Goal: Task Accomplishment & Management: Complete application form

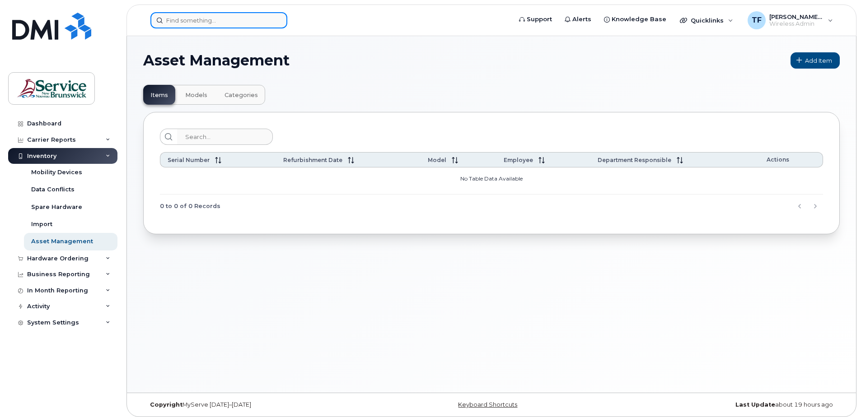
click at [184, 19] on input at bounding box center [218, 20] width 137 height 16
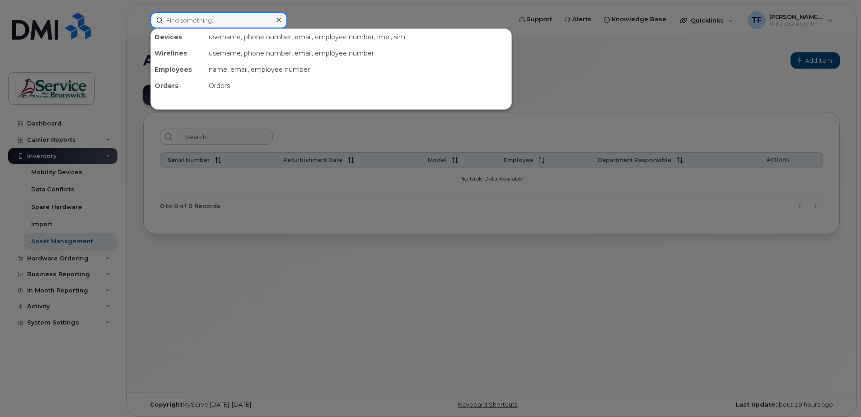
paste input "Yes, I will try on my end,"
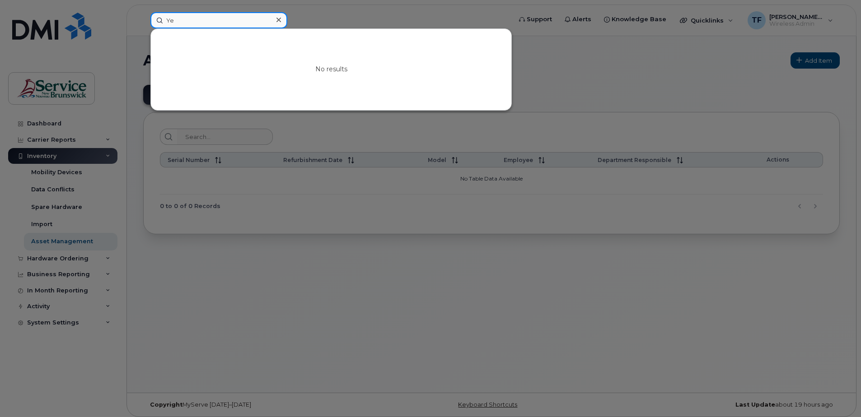
type input "Y"
click at [180, 23] on input at bounding box center [218, 20] width 137 height 16
paste input "555147181"
click at [179, 23] on input "555147181" at bounding box center [218, 20] width 137 height 16
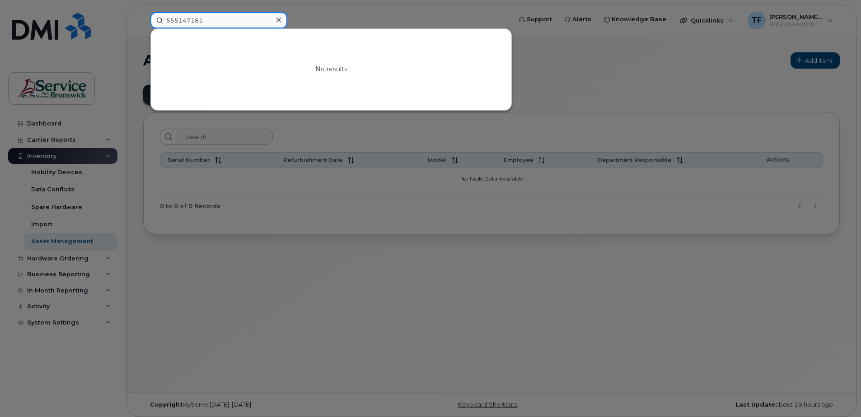
paste input "064614716"
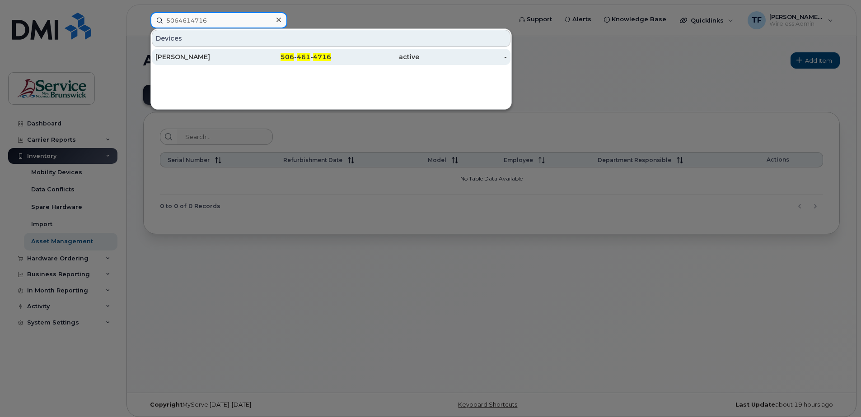
type input "5064614716"
click at [192, 55] on div "[PERSON_NAME]" at bounding box center [199, 56] width 88 height 9
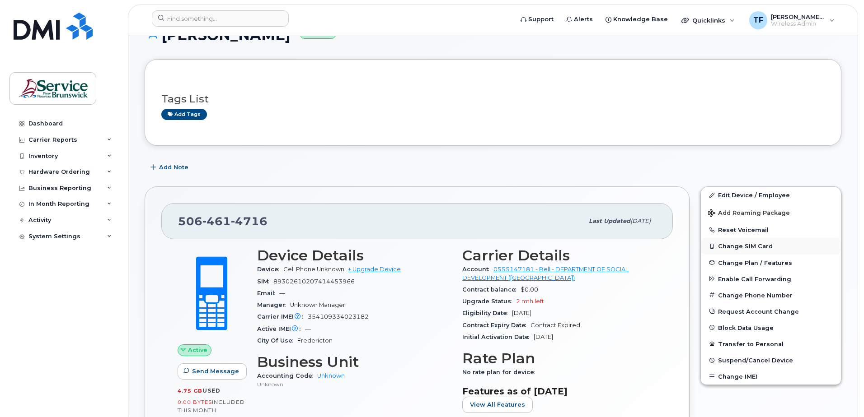
scroll to position [72, 0]
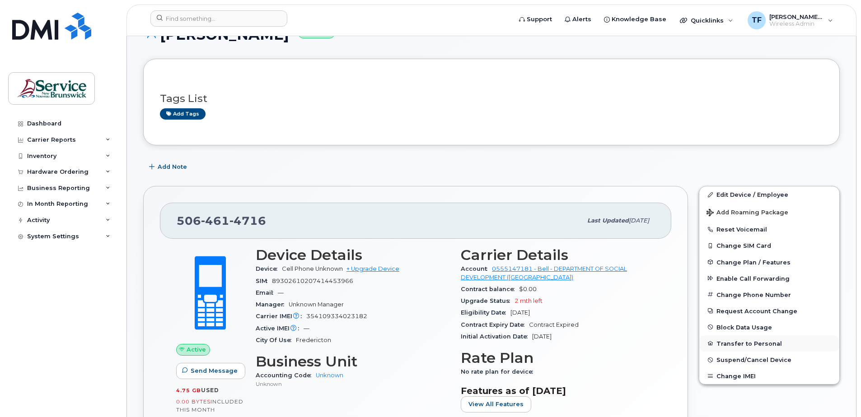
click at [760, 343] on button "Transfer to Personal" at bounding box center [769, 344] width 140 height 16
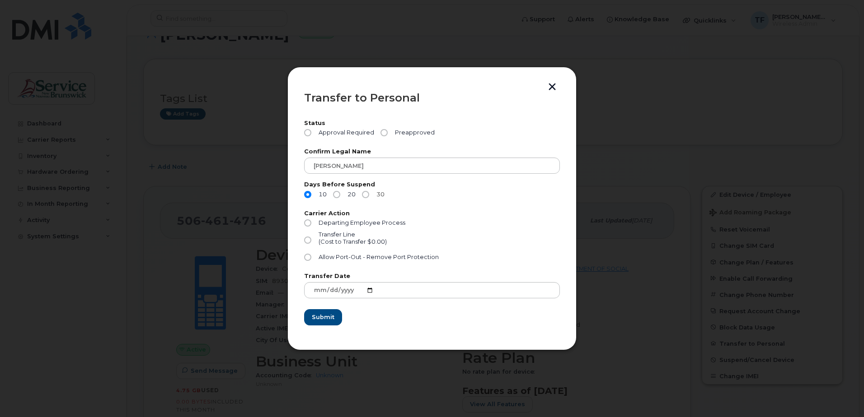
click at [368, 193] on input "30" at bounding box center [365, 194] width 7 height 7
radio input "true"
click at [308, 223] on input "Departing Employee Process" at bounding box center [307, 222] width 7 height 7
radio input "true"
click at [382, 134] on input "Preapproved" at bounding box center [383, 132] width 7 height 7
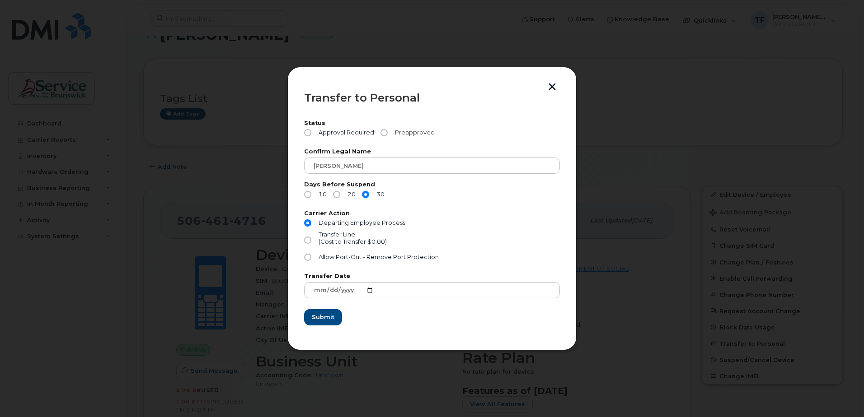
radio input "true"
